Goal: Complete application form

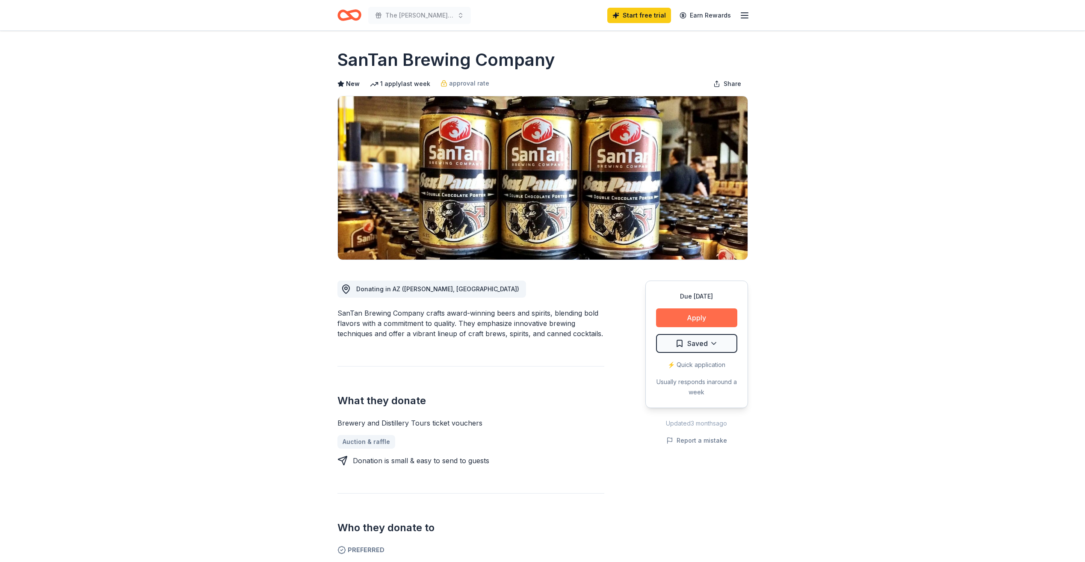
click at [688, 317] on button "Apply" at bounding box center [696, 317] width 81 height 19
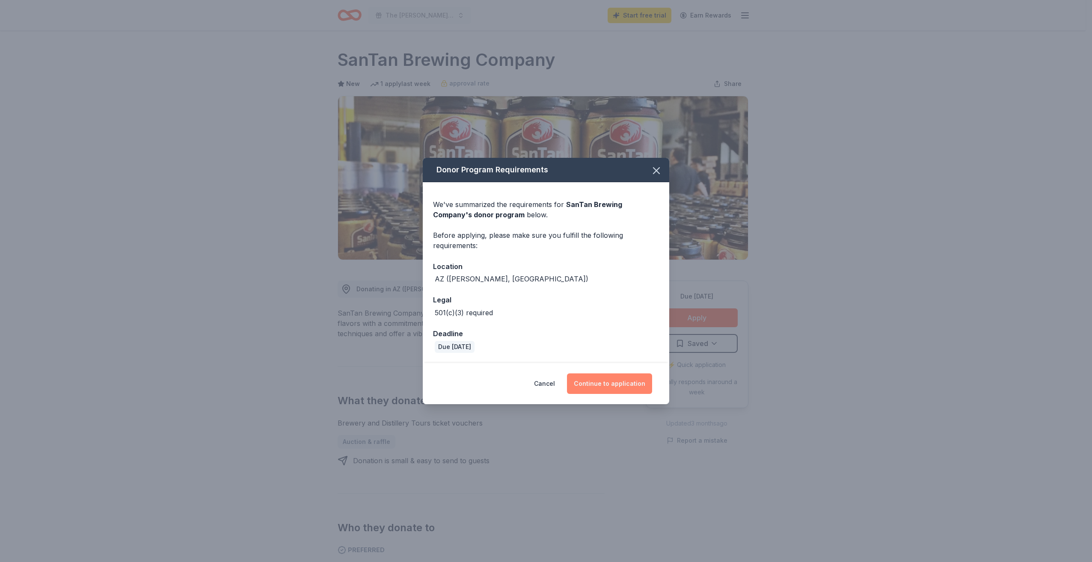
click at [612, 382] on button "Continue to application" at bounding box center [609, 383] width 85 height 21
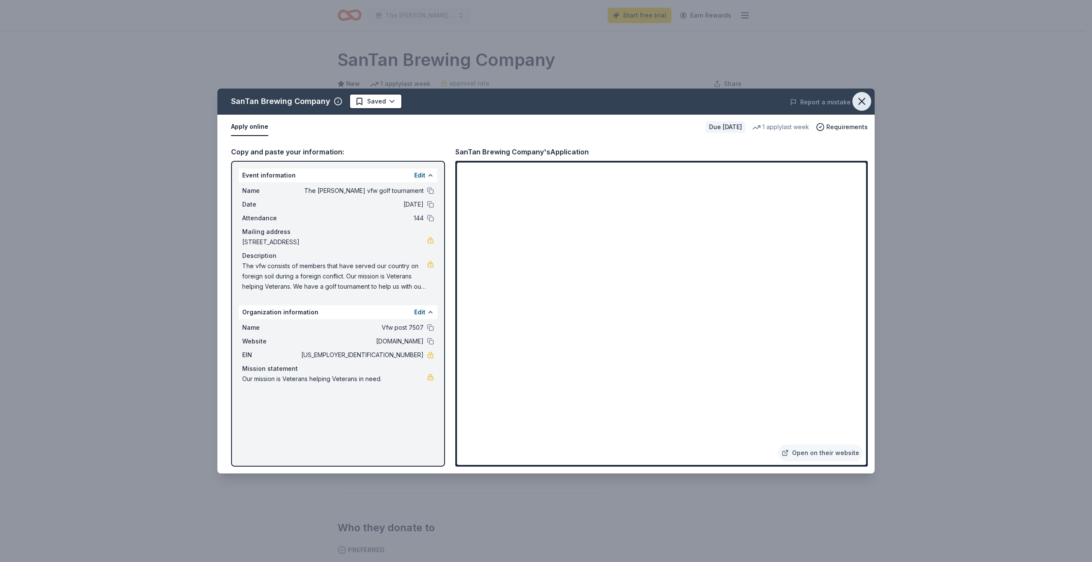
click at [862, 104] on icon "button" at bounding box center [862, 101] width 12 height 12
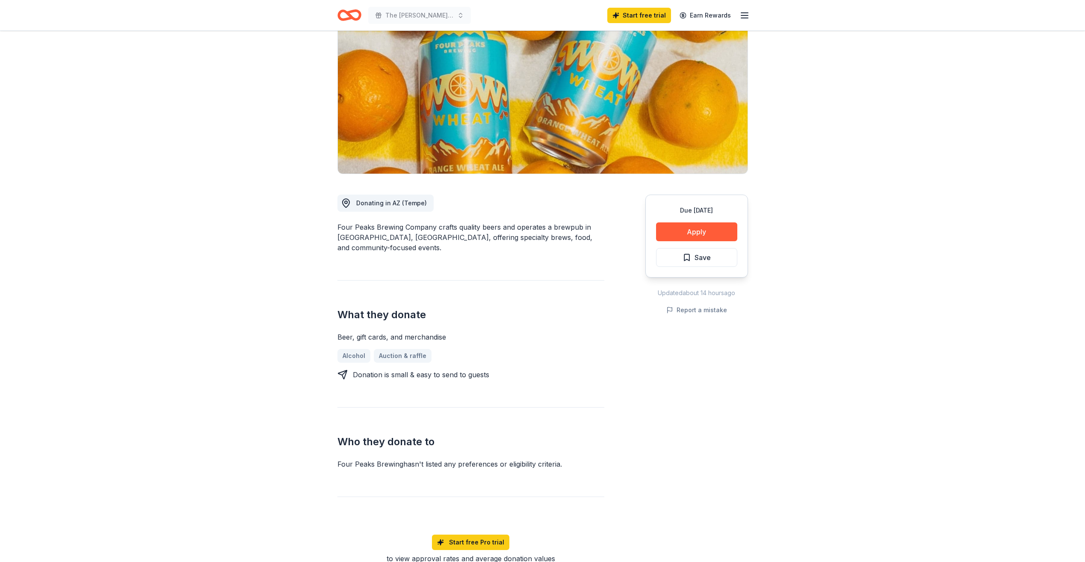
scroll to position [43, 0]
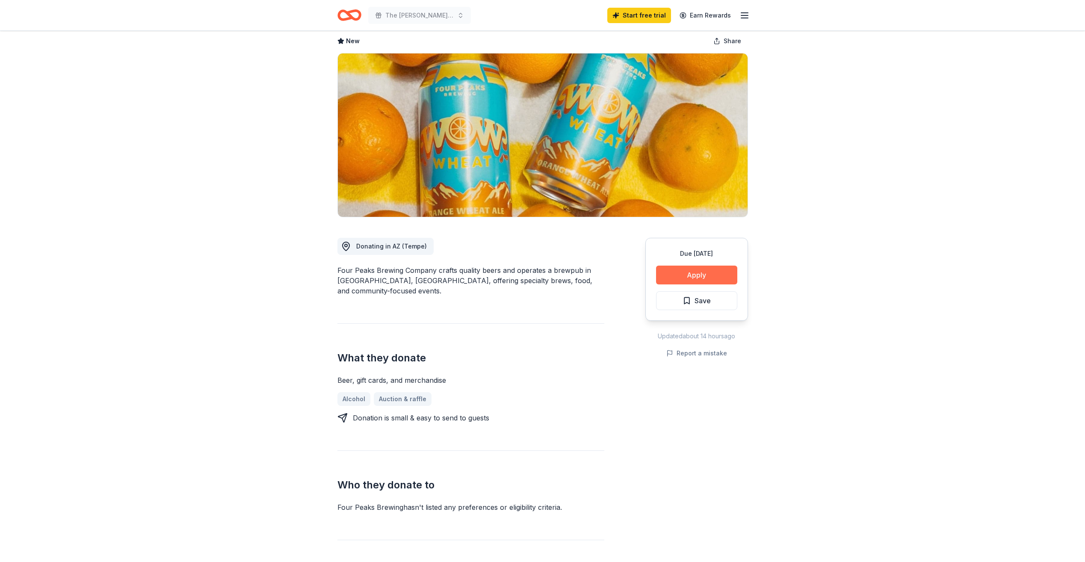
click at [709, 273] on button "Apply" at bounding box center [696, 275] width 81 height 19
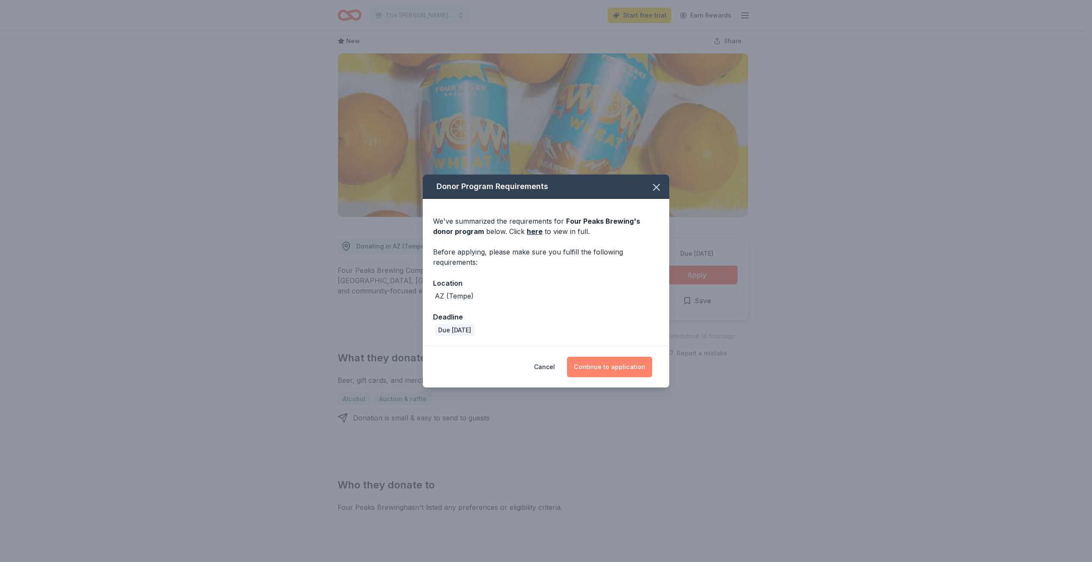
click at [591, 371] on button "Continue to application" at bounding box center [609, 367] width 85 height 21
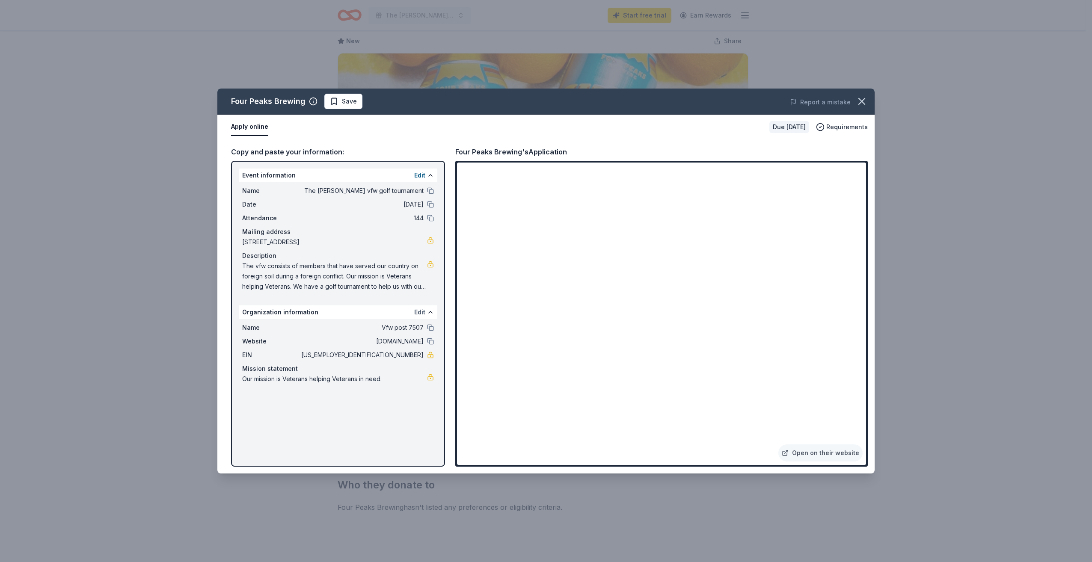
click at [421, 313] on button "Edit" at bounding box center [419, 312] width 11 height 10
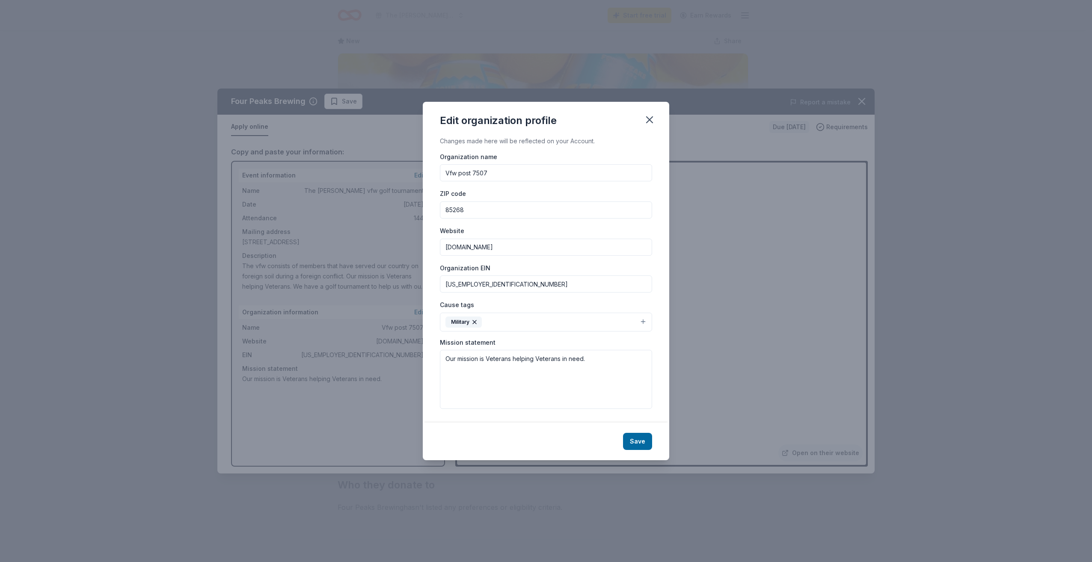
click at [647, 127] on button "button" at bounding box center [649, 119] width 19 height 19
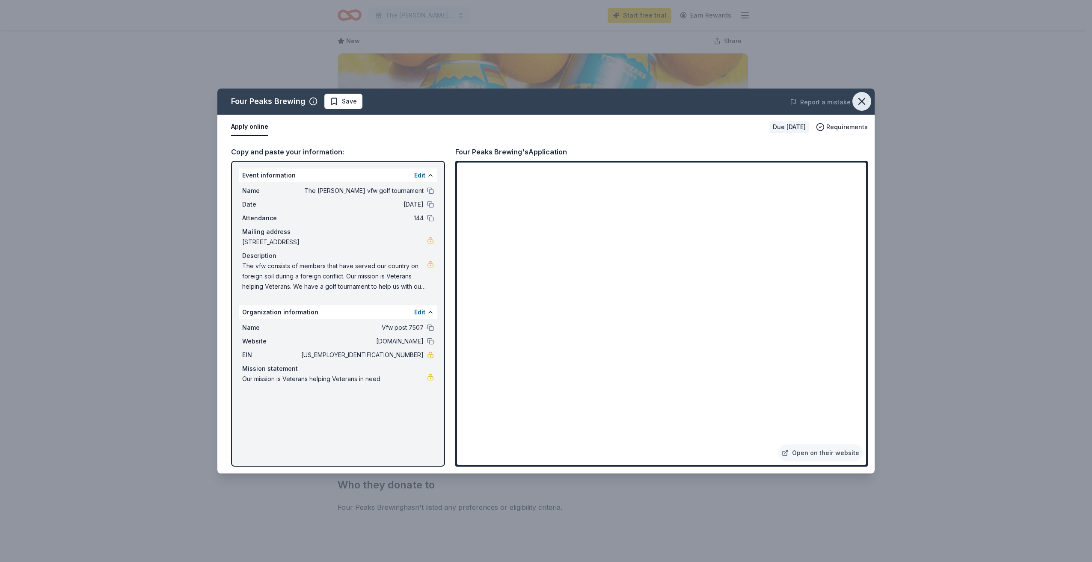
click at [853, 106] on button "button" at bounding box center [861, 101] width 19 height 19
